Goal: Task Accomplishment & Management: Use online tool/utility

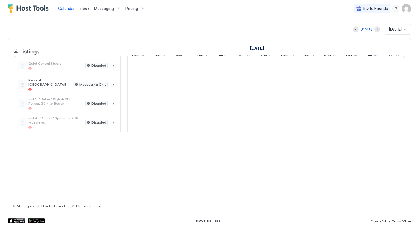
scroll to position [0, 320]
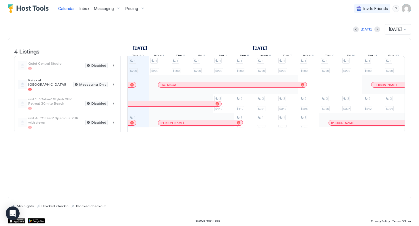
click at [130, 9] on span "Pricing" at bounding box center [131, 8] width 13 height 5
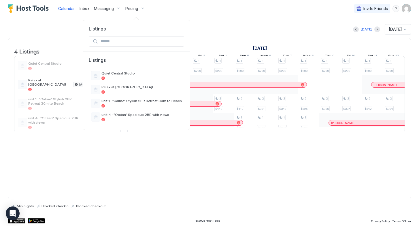
click at [130, 9] on div at bounding box center [209, 113] width 419 height 226
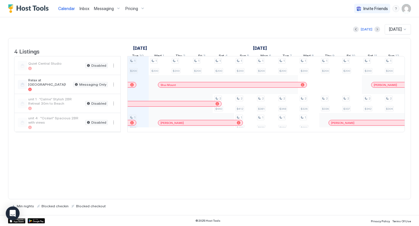
click at [130, 9] on span "Pricing" at bounding box center [131, 8] width 13 height 5
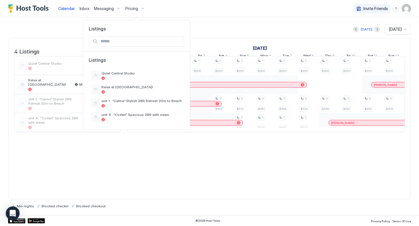
click at [129, 13] on div at bounding box center [209, 113] width 419 height 226
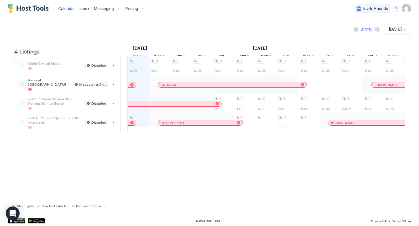
click at [131, 9] on span "Pricing" at bounding box center [131, 8] width 13 height 5
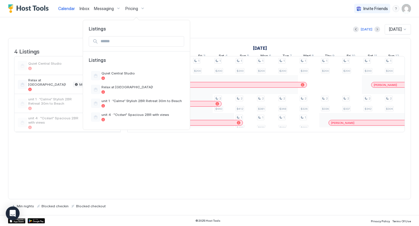
click at [131, 9] on div at bounding box center [209, 113] width 419 height 226
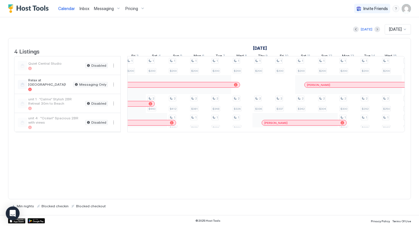
scroll to position [0, 0]
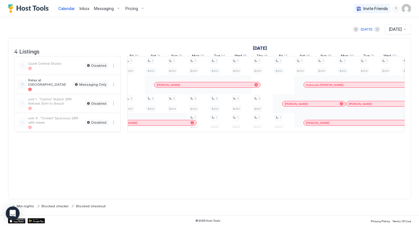
click at [53, 110] on div "unit 1 · “Calme” Stylish 2BR Retreat 30m to Beach" at bounding box center [55, 103] width 55 height 13
click at [58, 129] on div "unit 4 · "Océan" Spacious 2BR with views" at bounding box center [55, 122] width 55 height 13
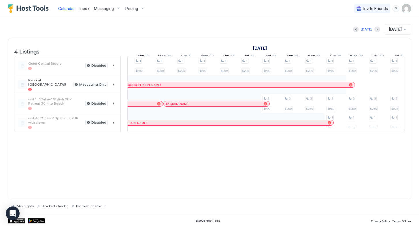
scroll to position [0, 756]
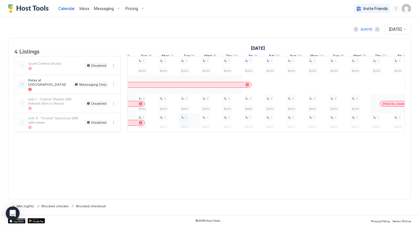
click at [239, 116] on div "1 $200 2 $293 1 $200 2 $250 1 $200 2 $250 1 $200 2 $250 1 $242 1 $200 2 $250 1 …" at bounding box center [231, 94] width 1129 height 76
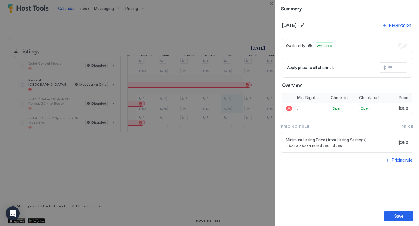
click at [196, 194] on div at bounding box center [209, 113] width 419 height 226
click at [212, 177] on div at bounding box center [209, 113] width 419 height 226
click at [401, 219] on div "Save" at bounding box center [398, 216] width 9 height 6
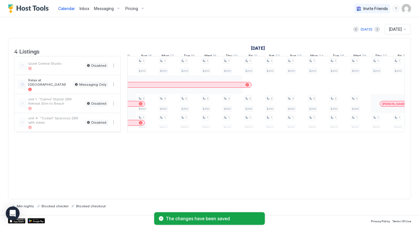
click at [268, 172] on div "4 Listings October 2025 November 2025 December 2025 Sat 25 Sun 26 Mon 27 Tue 28…" at bounding box center [209, 119] width 403 height 162
click at [268, 171] on div "4 Listings October 2025 November 2025 December 2025 Sat 25 Sun 26 Mon 27 Tue 28…" at bounding box center [209, 119] width 403 height 162
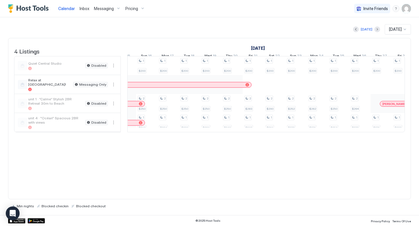
click at [263, 151] on div "4 Listings October 2025 November 2025 December 2025 Sat 25 Sun 26 Mon 27 Tue 28…" at bounding box center [209, 119] width 403 height 162
click at [236, 31] on div "Today Nov 2025" at bounding box center [209, 29] width 403 height 10
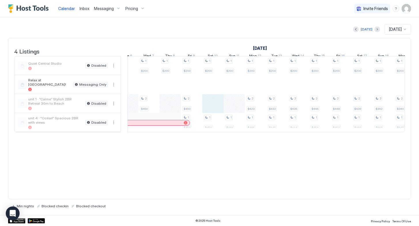
click at [209, 109] on div "1 $200 1 $200 1 $200 1 $200 1 $200 1 $200 1 $200 1 $200 1 $200 1 $200 1 $200 1 …" at bounding box center [404, 94] width 1129 height 76
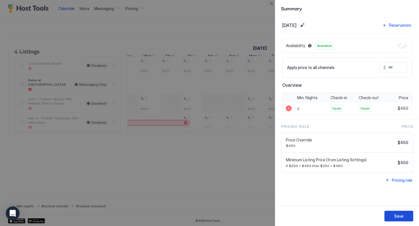
click at [396, 217] on div "Save" at bounding box center [398, 216] width 9 height 6
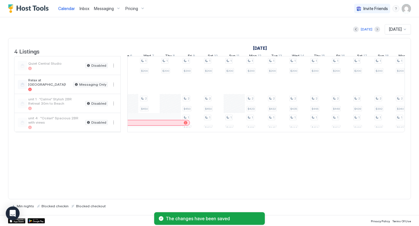
click at [229, 106] on div "1 $200 1 $200 1 $200 1 $200 1 $200 1 $200 1 $200 1 $200 1 $200 1 $200 1 $200 1 …" at bounding box center [404, 94] width 1129 height 76
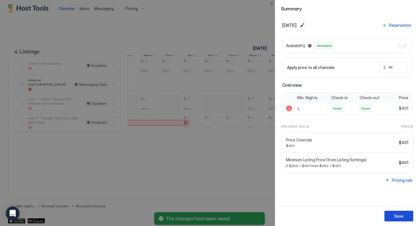
click at [402, 213] on div "Save" at bounding box center [398, 216] width 9 height 6
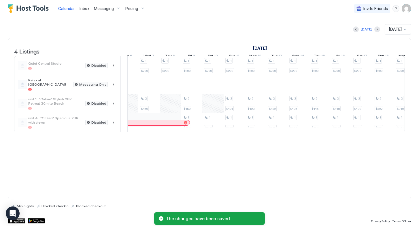
click at [211, 110] on div "1 $200 1 $200 1 $200 1 $200 1 $200 1 $200 1 $200 1 $200 1 $200 1 $200 1 $200 1 …" at bounding box center [404, 94] width 1129 height 76
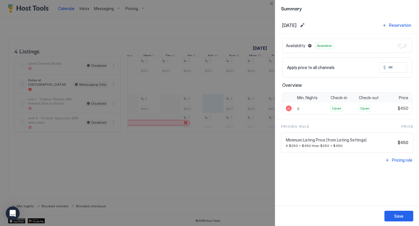
click at [215, 165] on div at bounding box center [209, 113] width 419 height 226
click at [175, 110] on div at bounding box center [209, 113] width 419 height 226
click at [401, 214] on div "Save" at bounding box center [398, 216] width 9 height 6
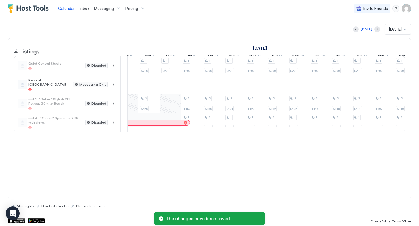
click at [168, 109] on div "1 $200 1 $200 1 $200 1 $200 1 $200 1 $200 1 $200 1 $200 1 $200 1 $200 1 $200 1 …" at bounding box center [404, 94] width 1129 height 76
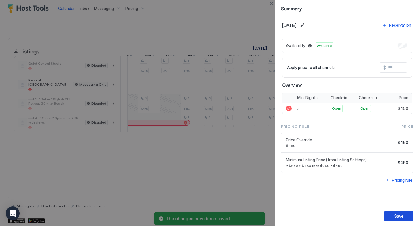
click at [398, 216] on div "Save" at bounding box center [398, 216] width 9 height 6
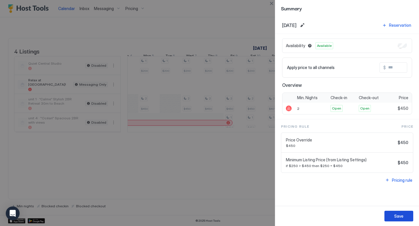
click at [402, 214] on div "Save" at bounding box center [398, 216] width 9 height 6
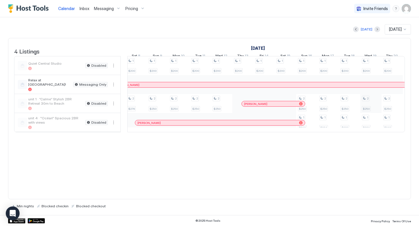
scroll to position [0, 249]
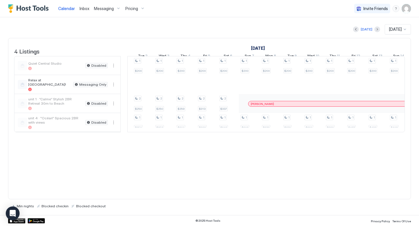
click at [276, 99] on div at bounding box center [270, 103] width 21 height 19
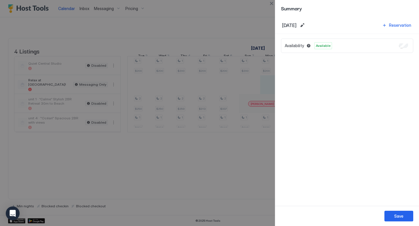
click at [227, 39] on div at bounding box center [209, 113] width 419 height 226
click at [251, 164] on div at bounding box center [209, 113] width 419 height 226
click at [397, 215] on div "Save" at bounding box center [398, 216] width 9 height 6
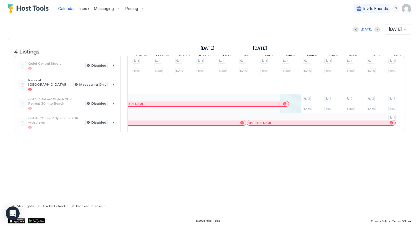
click at [297, 107] on div "1 $200 2 $259 1 $266 1 $200 2 $313 1 $322 1 $200 2 $337 1 $348 1 $200 1 $303 1 …" at bounding box center [183, 94] width 1129 height 76
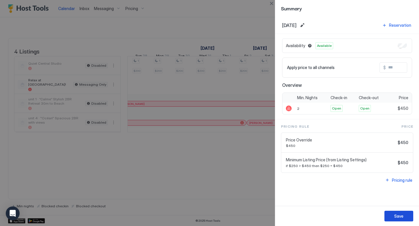
click at [397, 216] on div "Save" at bounding box center [398, 216] width 9 height 6
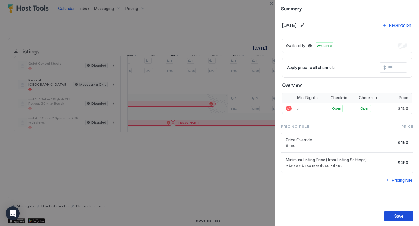
click at [401, 219] on button "Save" at bounding box center [398, 216] width 29 height 11
